Goal: Task Accomplishment & Management: Complete application form

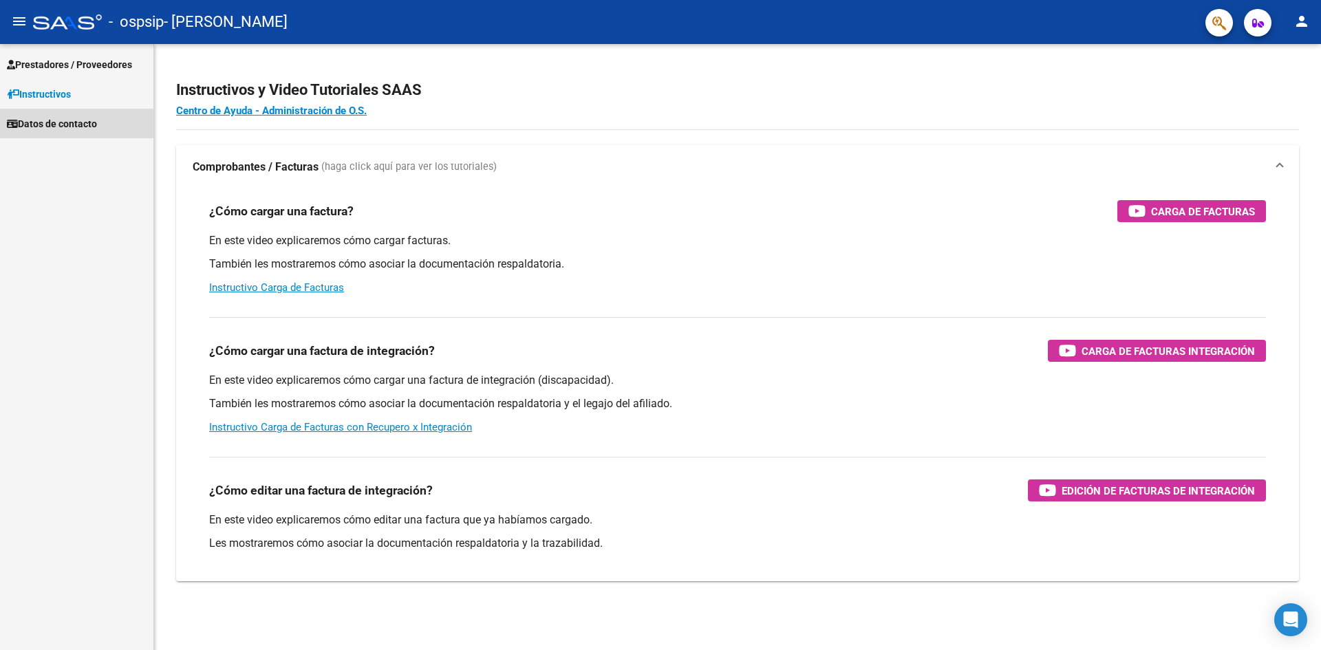
click at [54, 121] on span "Datos de contacto" at bounding box center [52, 123] width 90 height 15
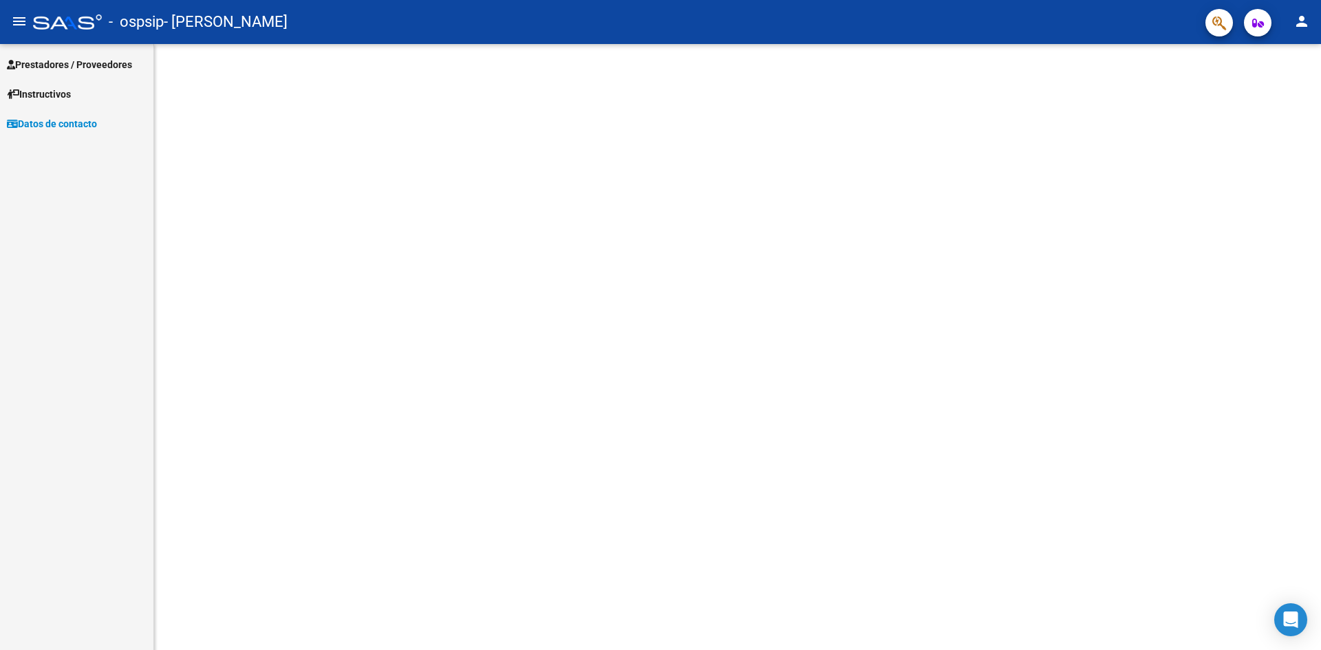
click at [50, 89] on span "Instructivos" at bounding box center [39, 94] width 64 height 15
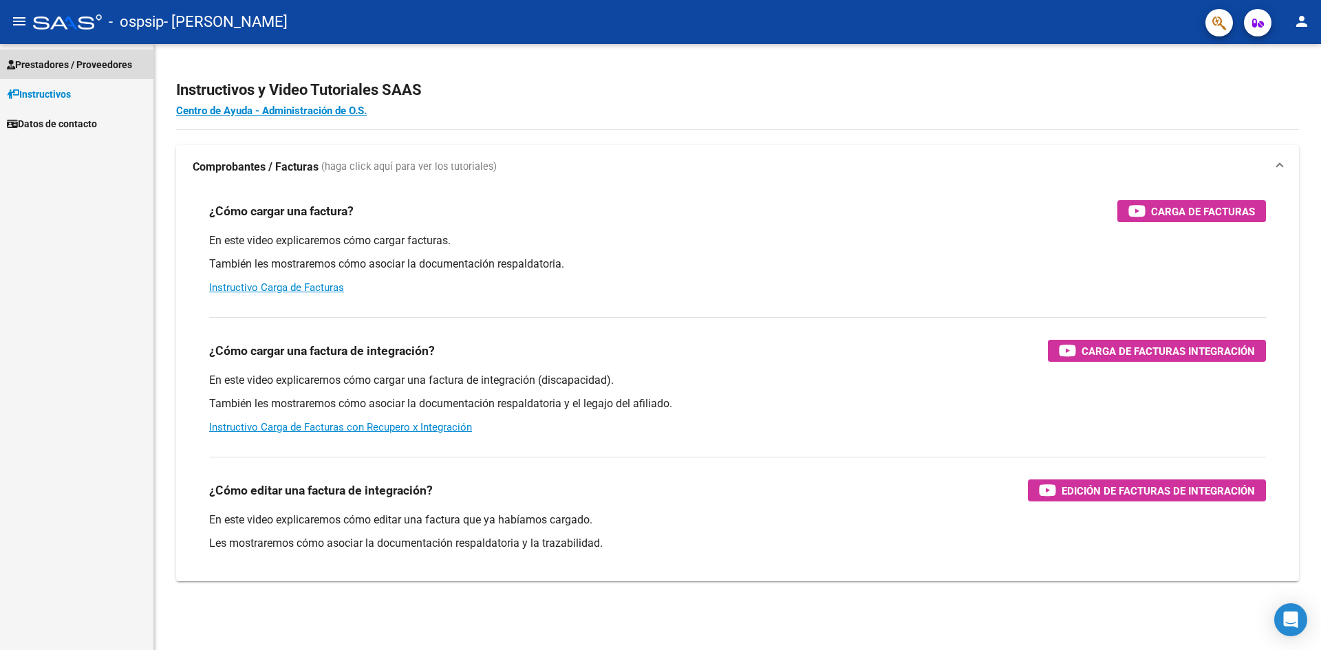
click at [44, 63] on span "Prestadores / Proveedores" at bounding box center [69, 64] width 125 height 15
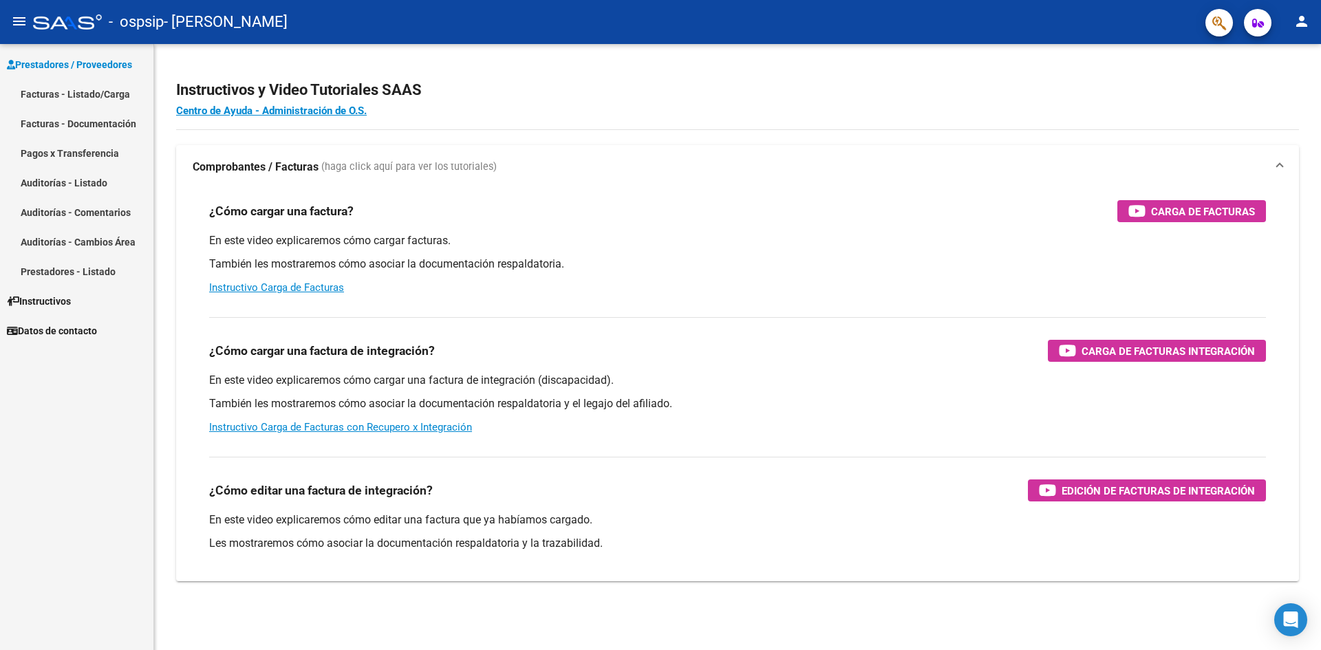
click at [43, 93] on link "Facturas - Listado/Carga" at bounding box center [76, 94] width 153 height 30
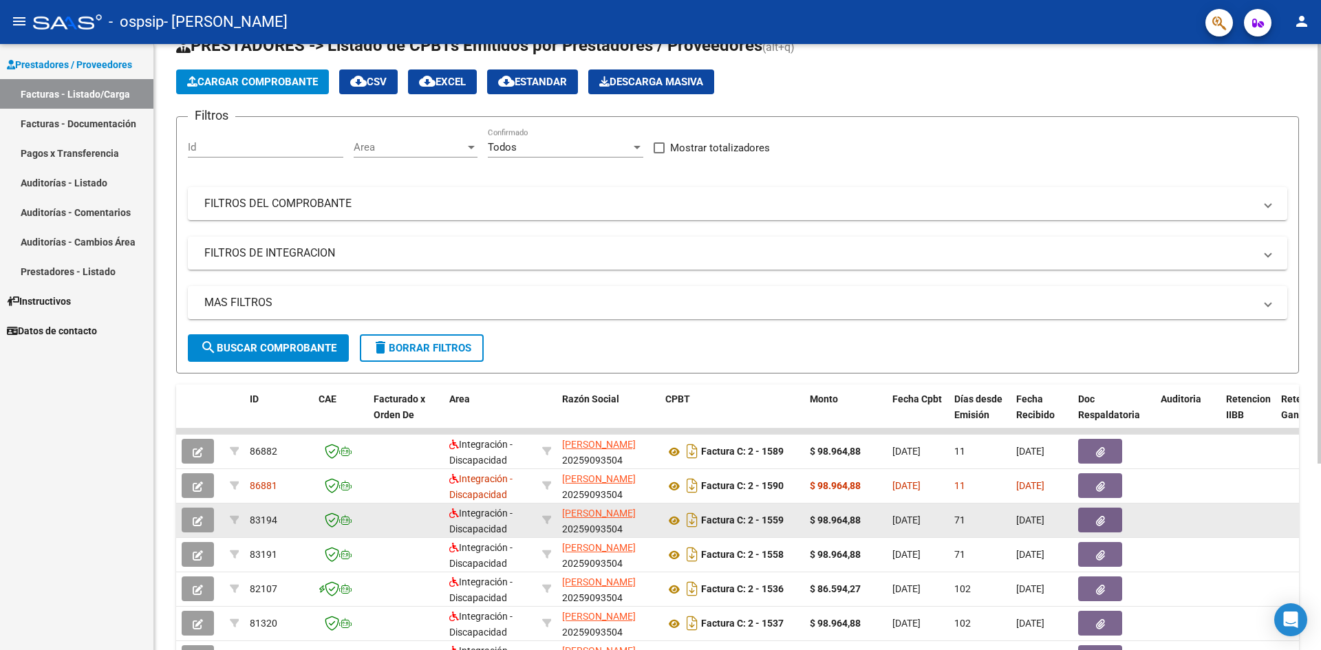
scroll to position [69, 0]
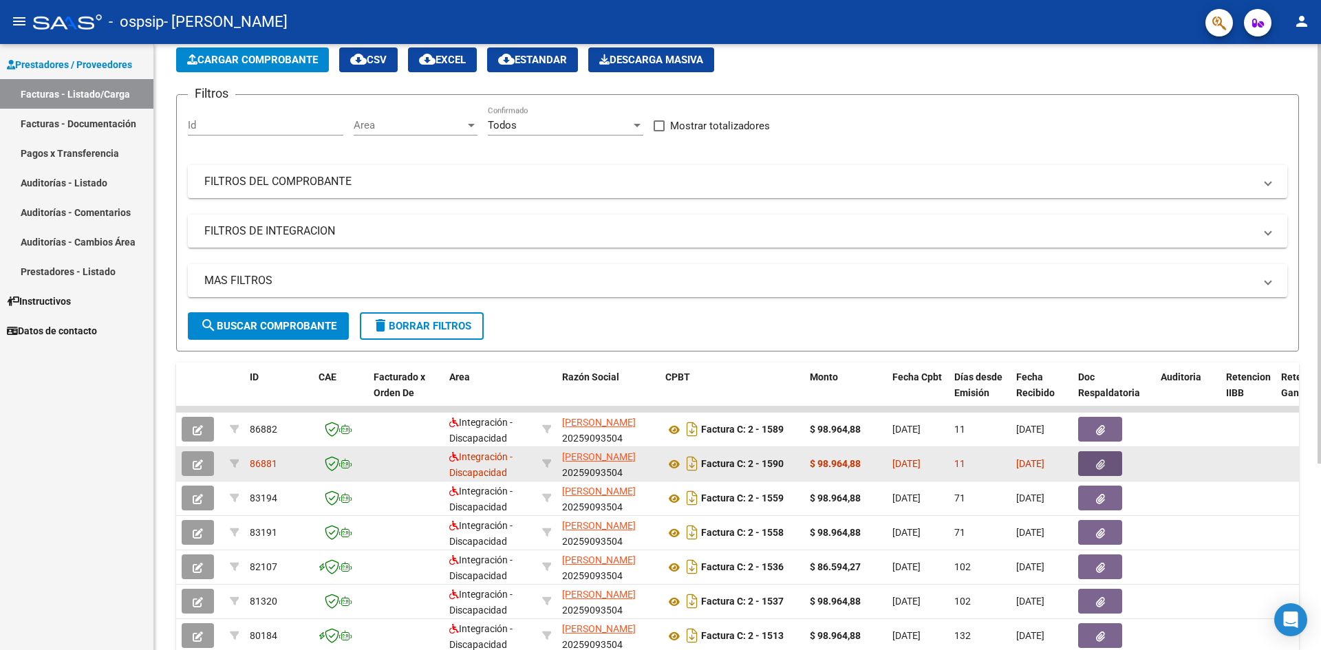
click at [1102, 463] on icon "button" at bounding box center [1100, 465] width 9 height 10
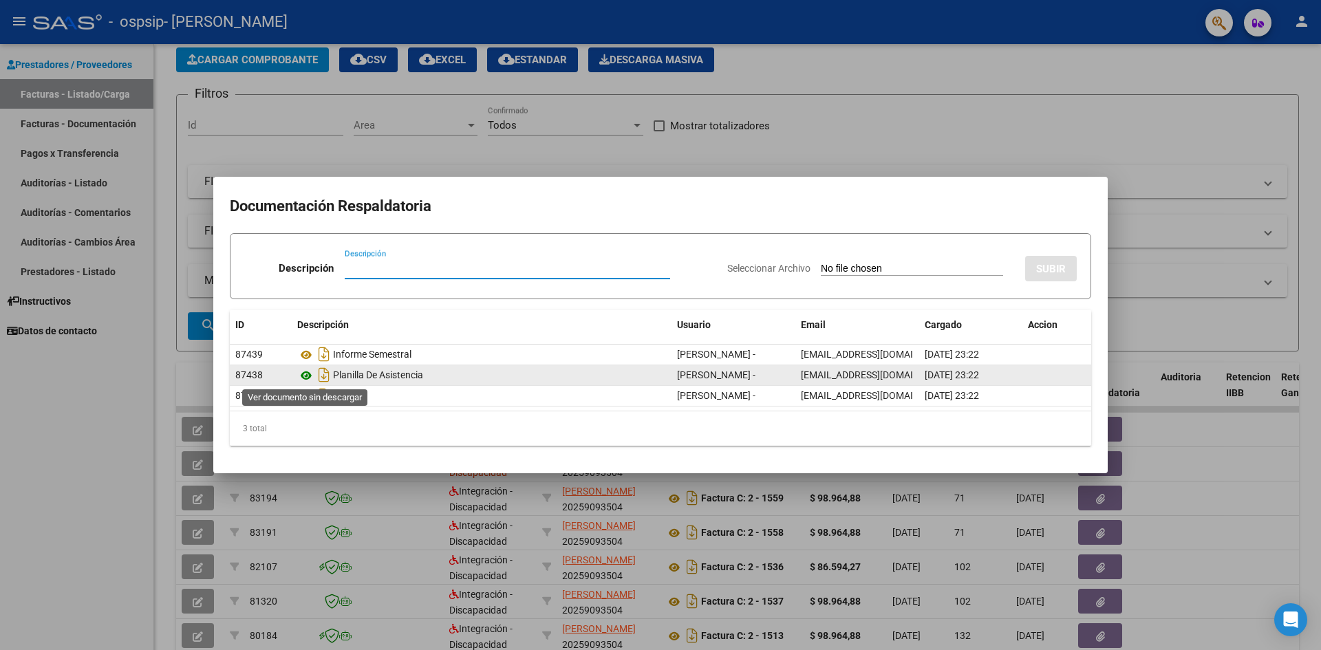
click at [302, 380] on icon at bounding box center [306, 375] width 18 height 17
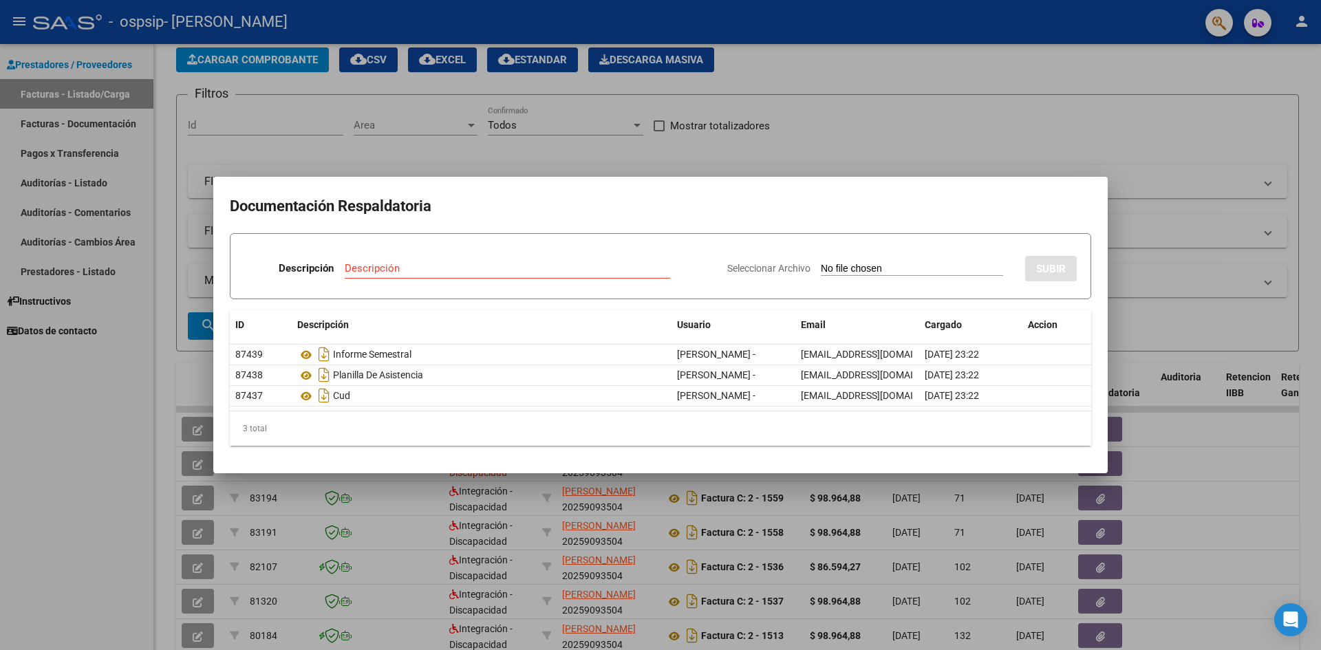
click at [837, 266] on input "Seleccionar Archivo" at bounding box center [912, 269] width 182 height 13
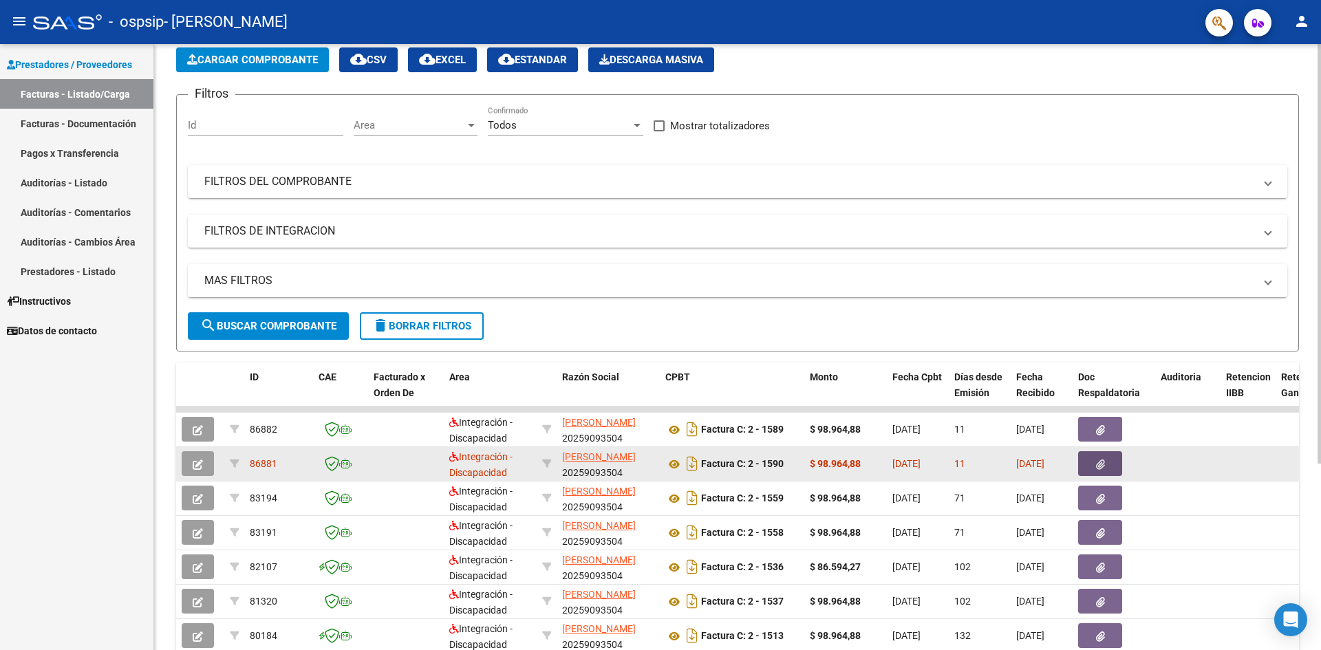
click at [197, 461] on icon "button" at bounding box center [198, 465] width 10 height 10
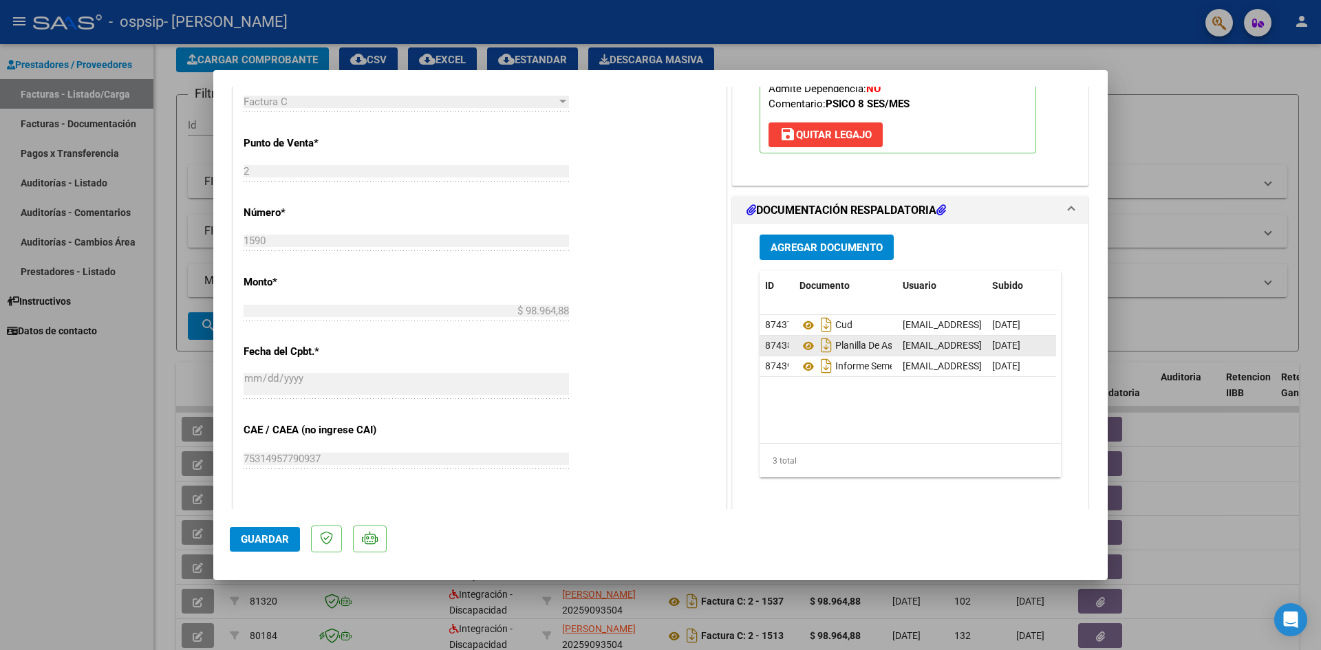
scroll to position [484, 0]
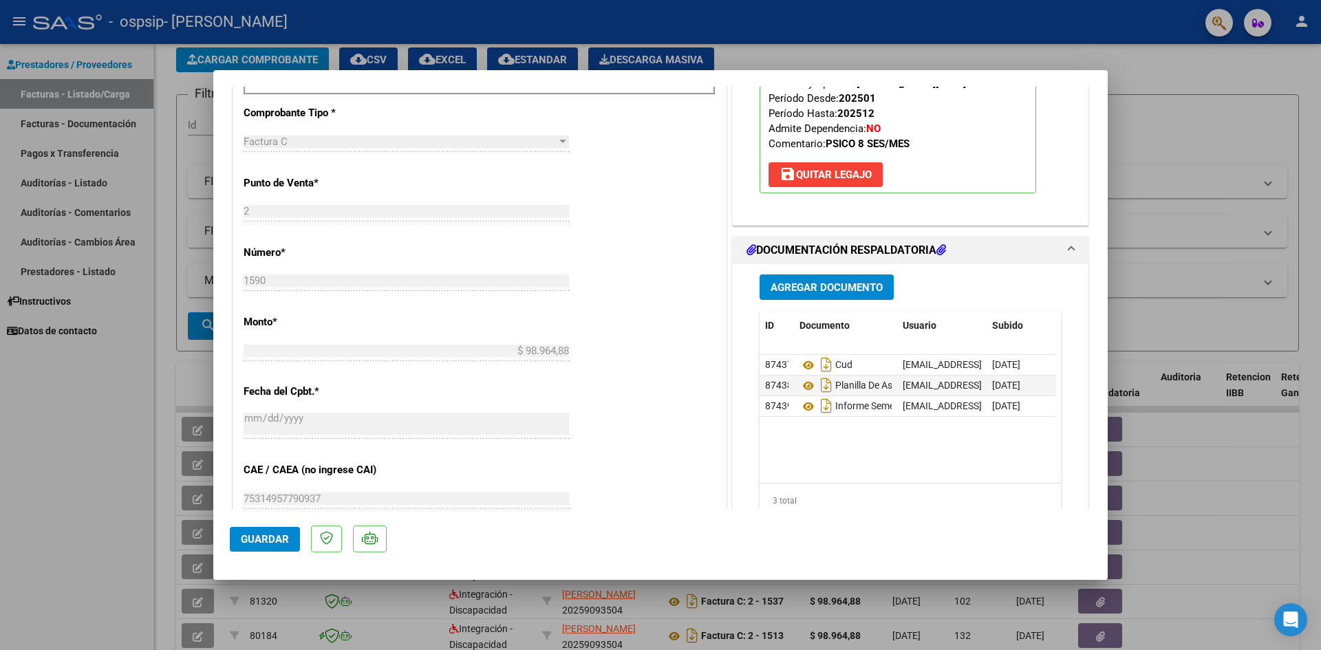
click at [268, 545] on span "Guardar" at bounding box center [265, 539] width 48 height 12
click at [810, 279] on button "Agregar Documento" at bounding box center [827, 287] width 134 height 25
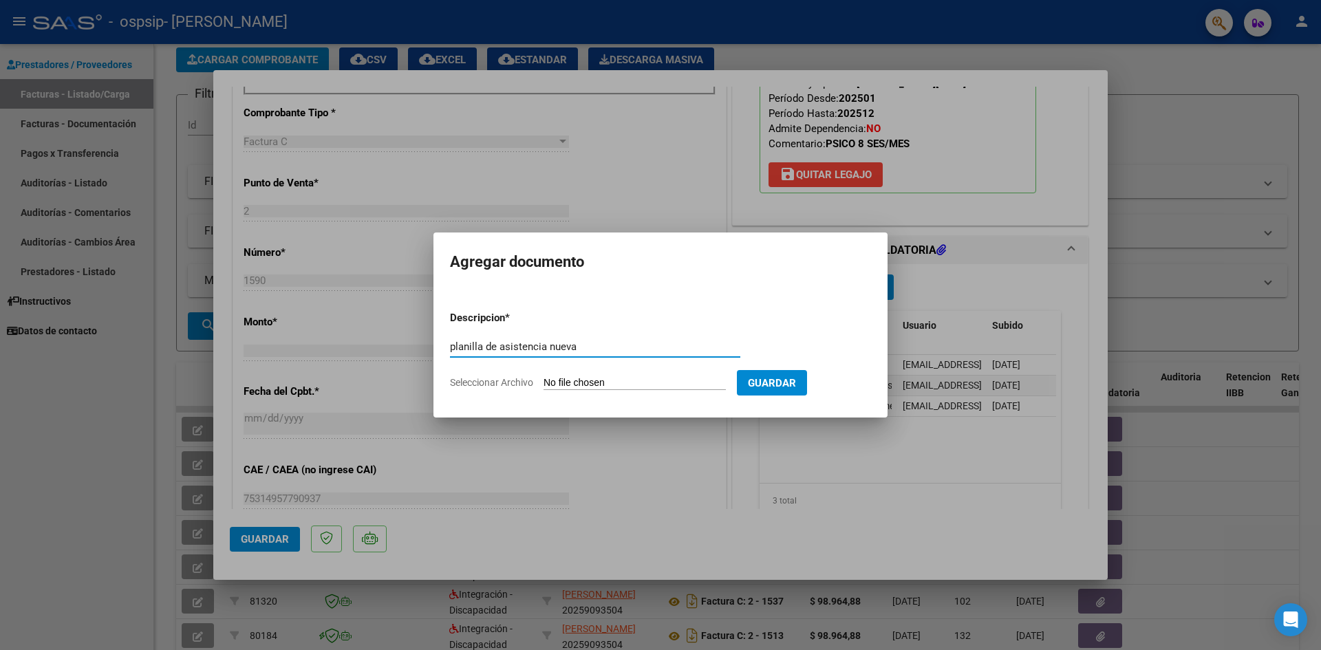
type input "planilla de asistencia nueva"
click at [637, 390] on form "Descripcion * planilla de asistencia nueva Escriba aquí una descripcion Selecci…" at bounding box center [660, 350] width 421 height 100
click at [596, 387] on input "Seleccionar Archivo" at bounding box center [635, 383] width 182 height 13
type input "C:\fakepath\[PERSON_NAME] asist [DATE].pdf"
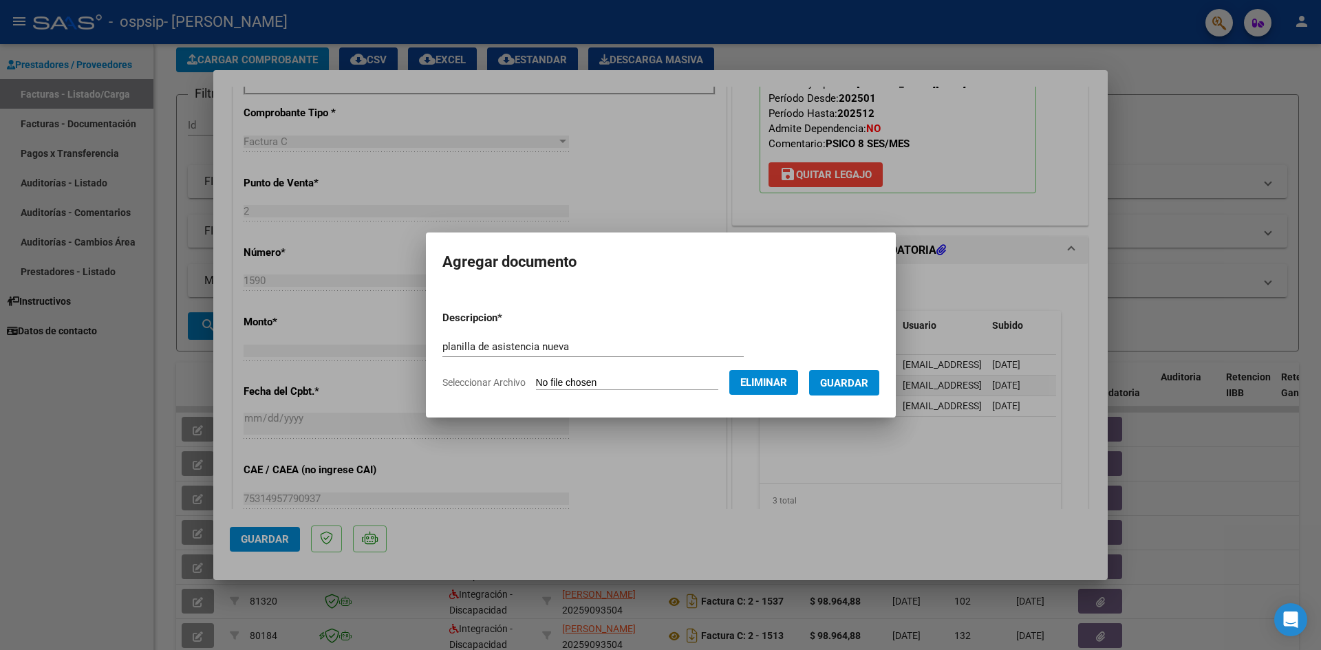
click at [854, 387] on span "Guardar" at bounding box center [844, 383] width 48 height 12
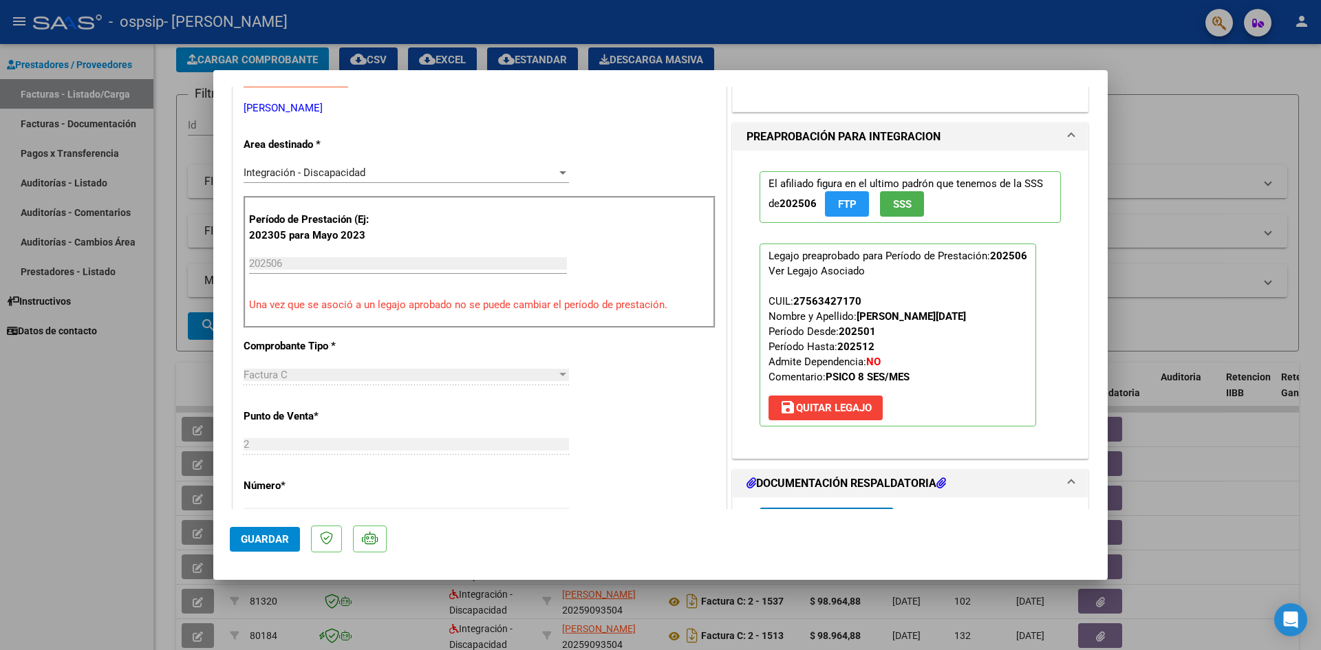
scroll to position [552, 0]
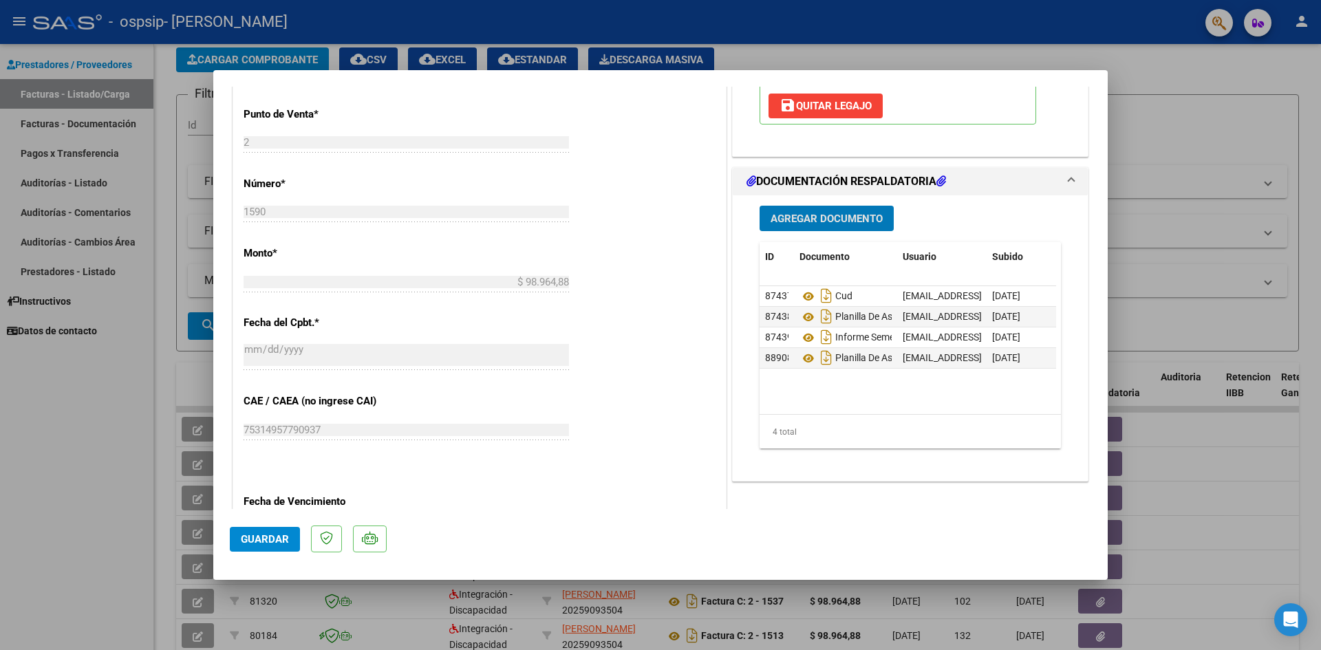
click at [268, 546] on button "Guardar" at bounding box center [265, 539] width 70 height 25
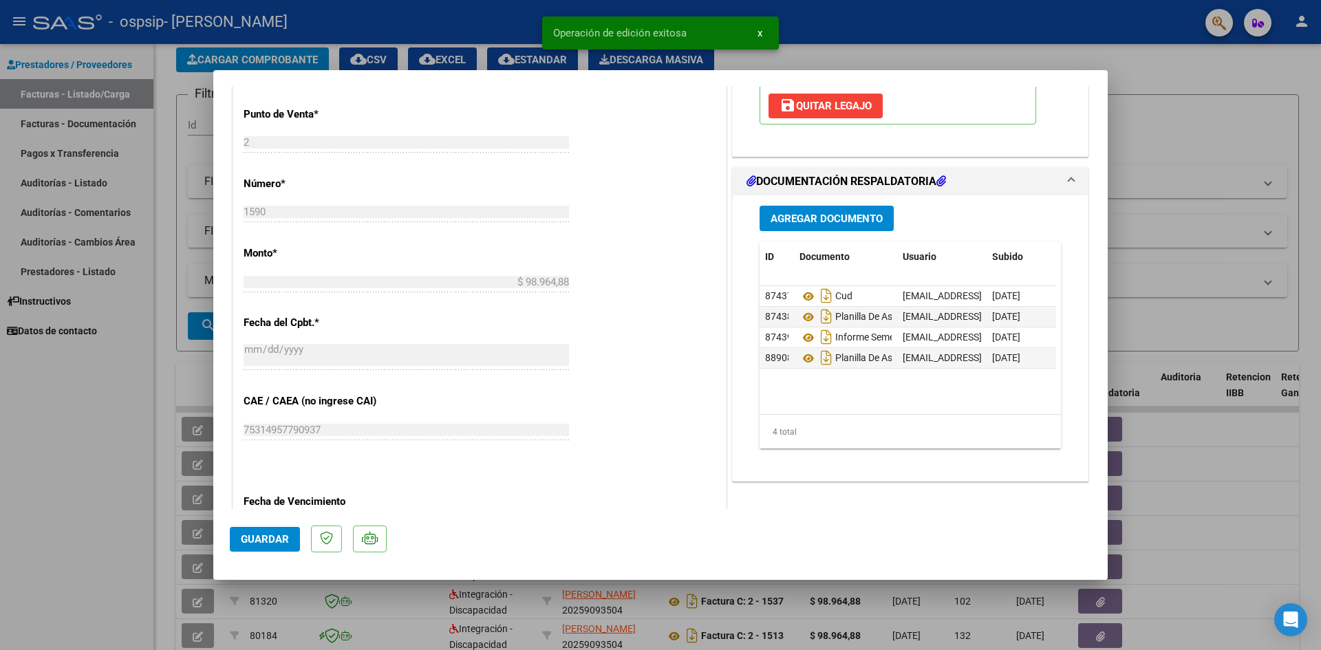
type input "$ 0,00"
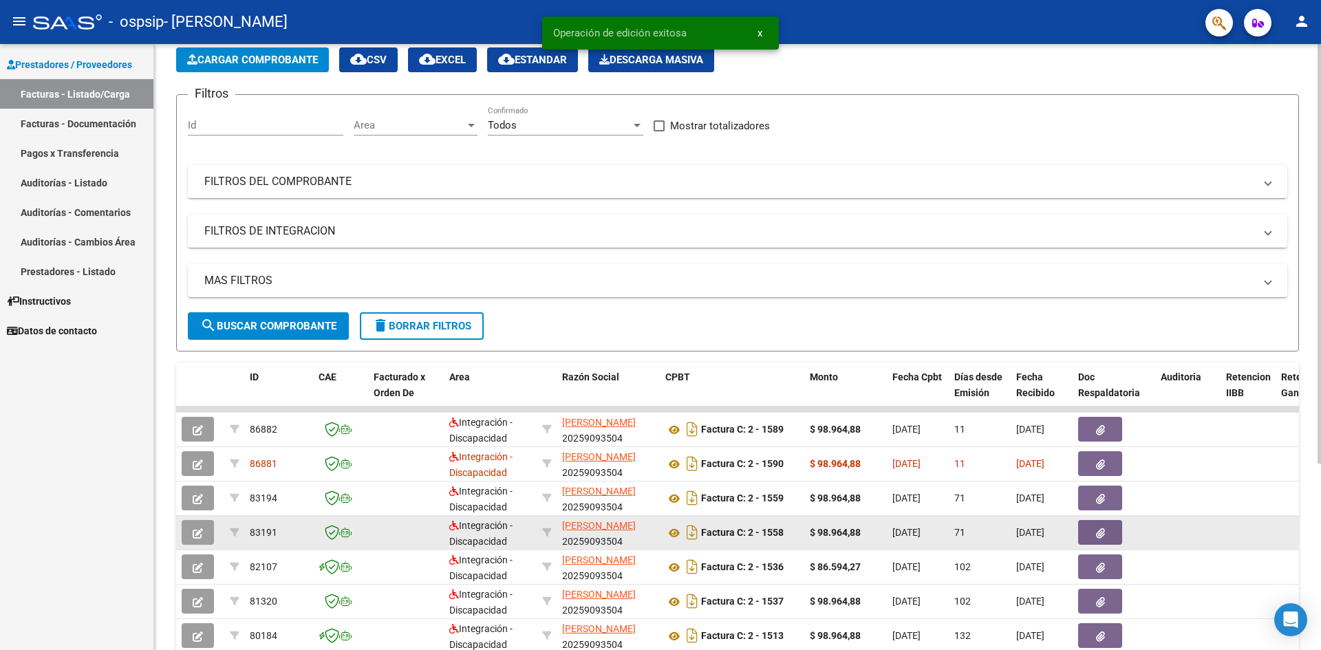
scroll to position [0, 0]
